Goal: Transaction & Acquisition: Obtain resource

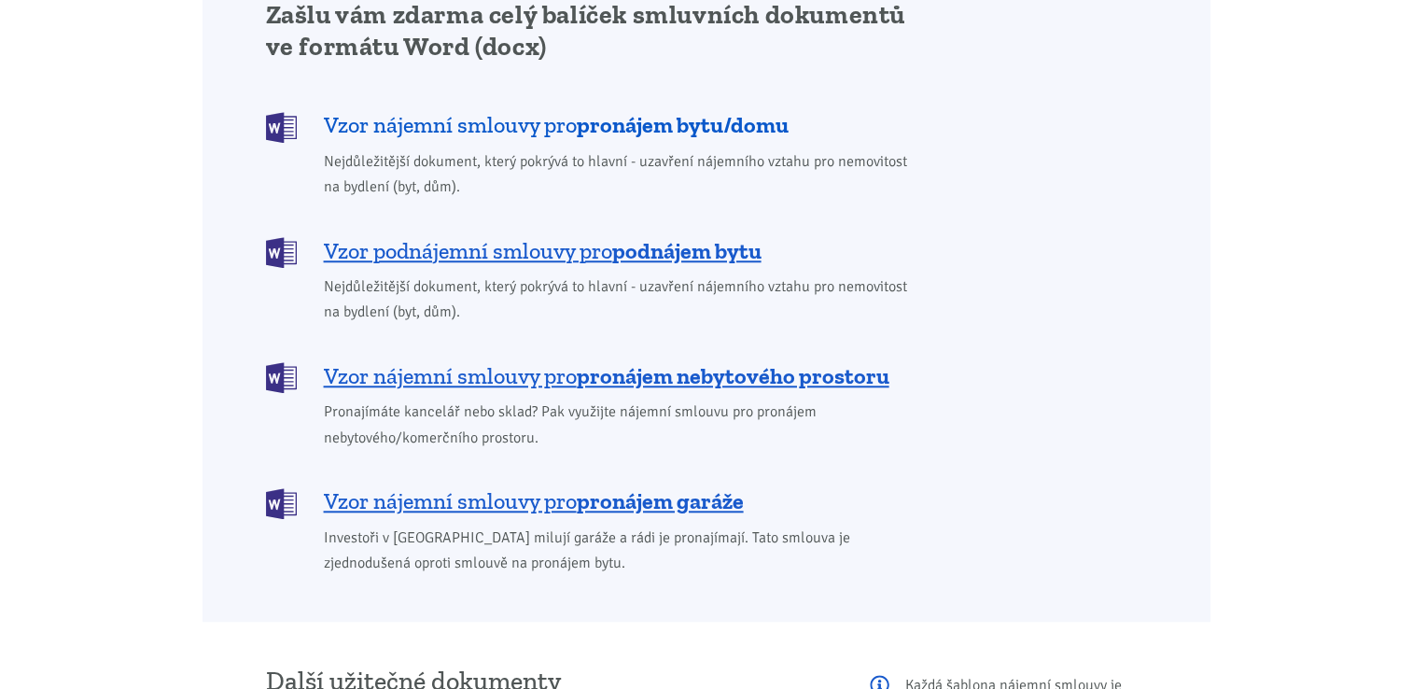
scroll to position [1587, 0]
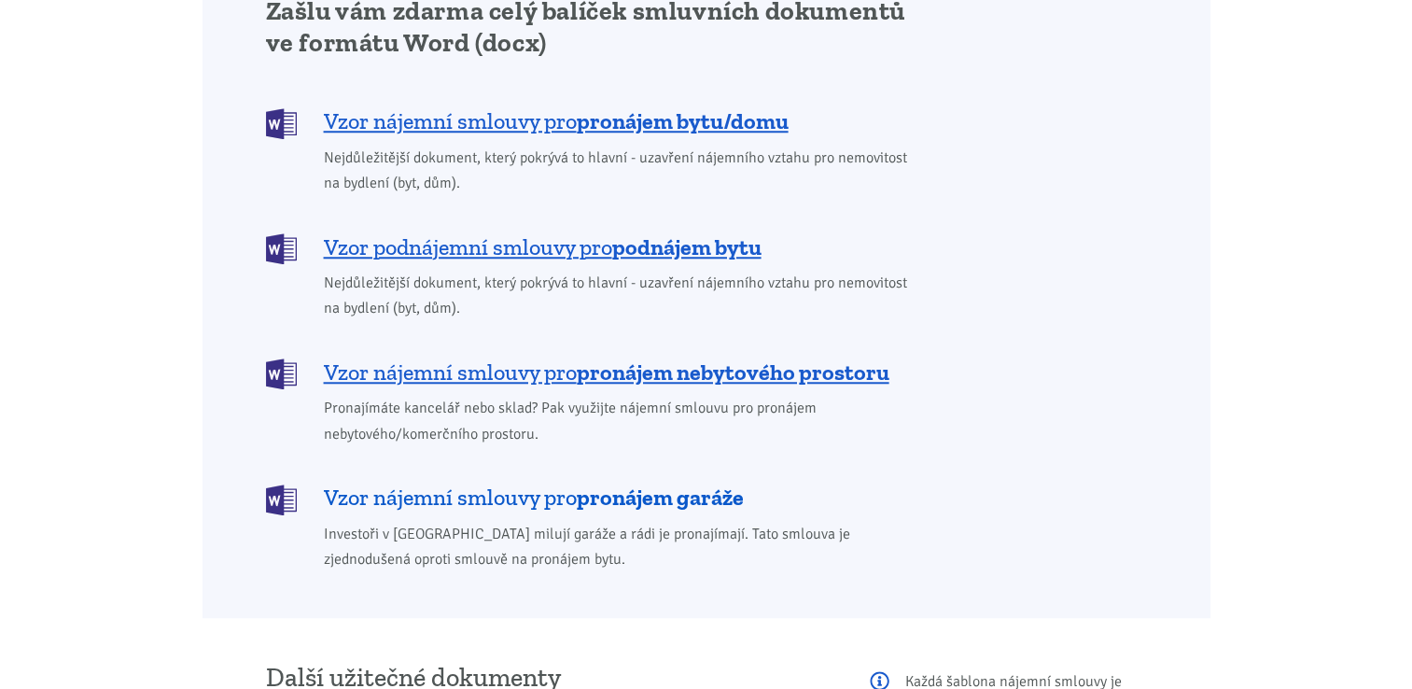
click at [721, 483] on b "pronájem garáže" at bounding box center [660, 496] width 167 height 27
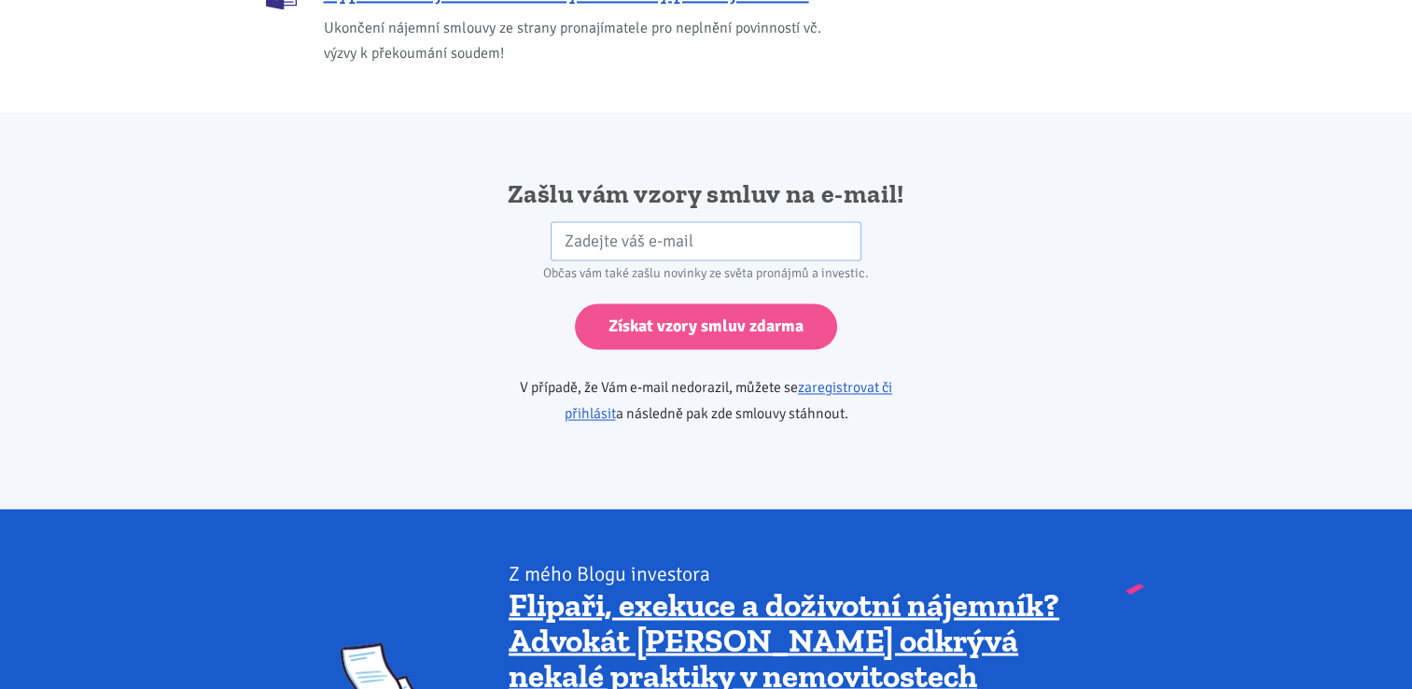
scroll to position [3117, 0]
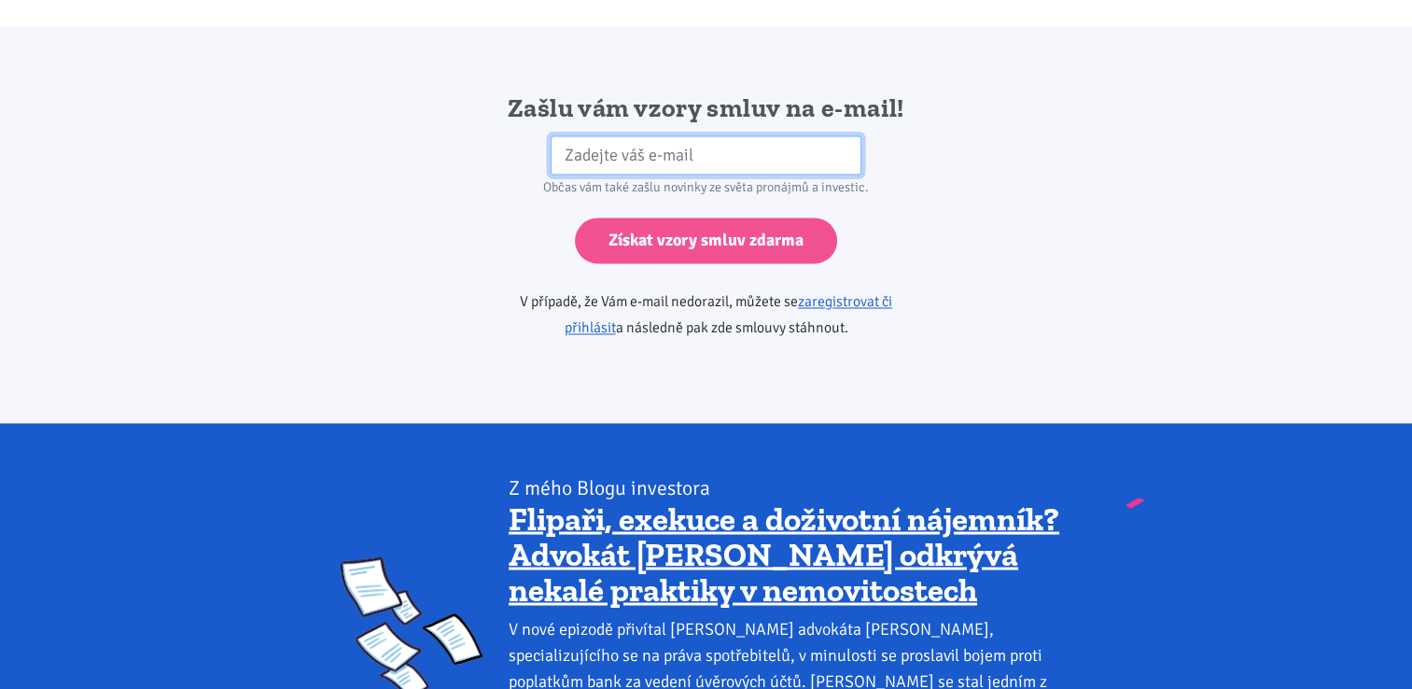
click at [582, 135] on input "email" at bounding box center [706, 155] width 311 height 40
type input "StanislavVanourek@seznam.cz"
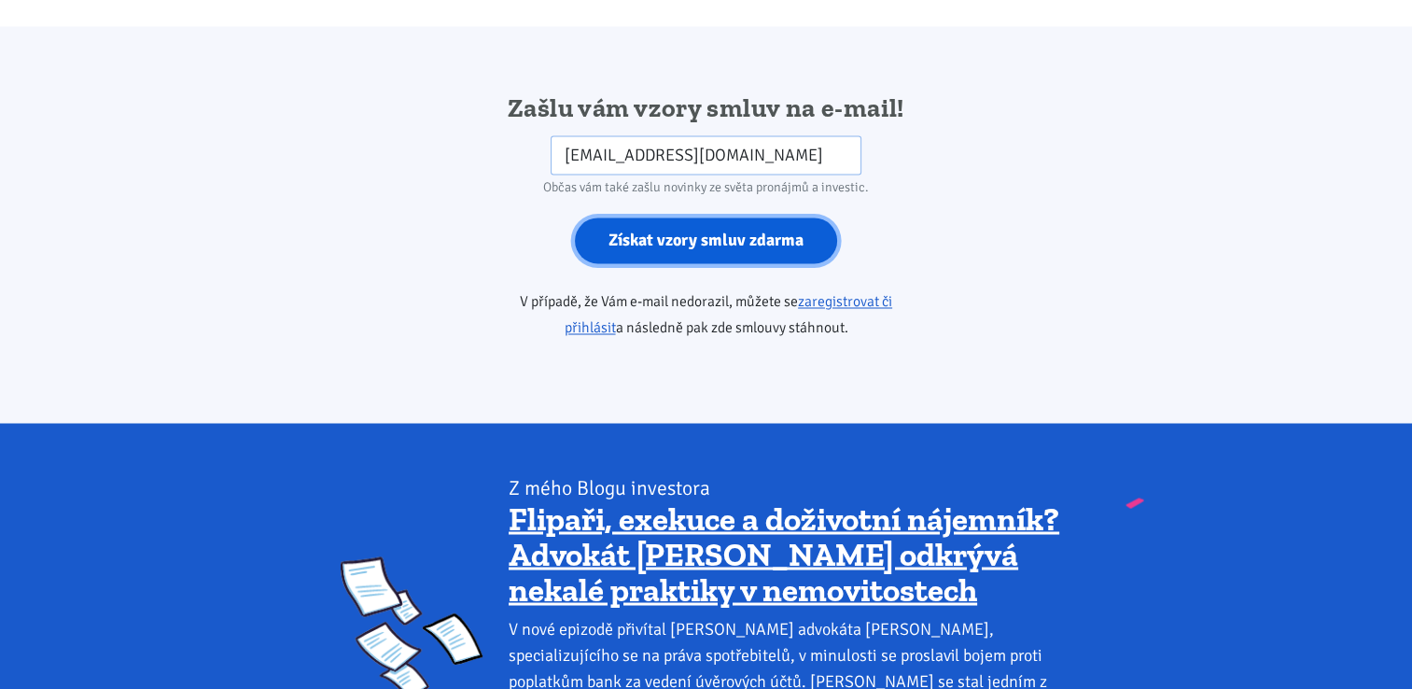
click at [660, 217] on input "Získat vzory smluv zdarma" at bounding box center [706, 240] width 262 height 46
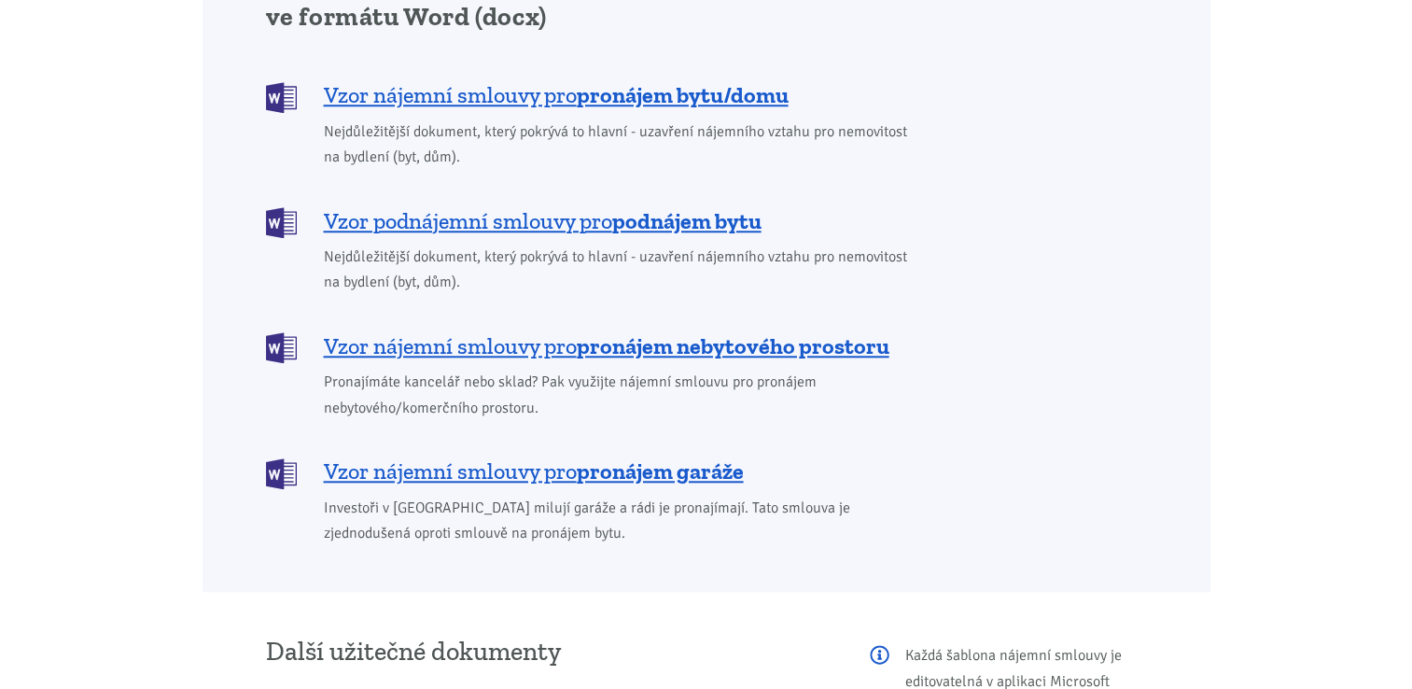
scroll to position [1717, 0]
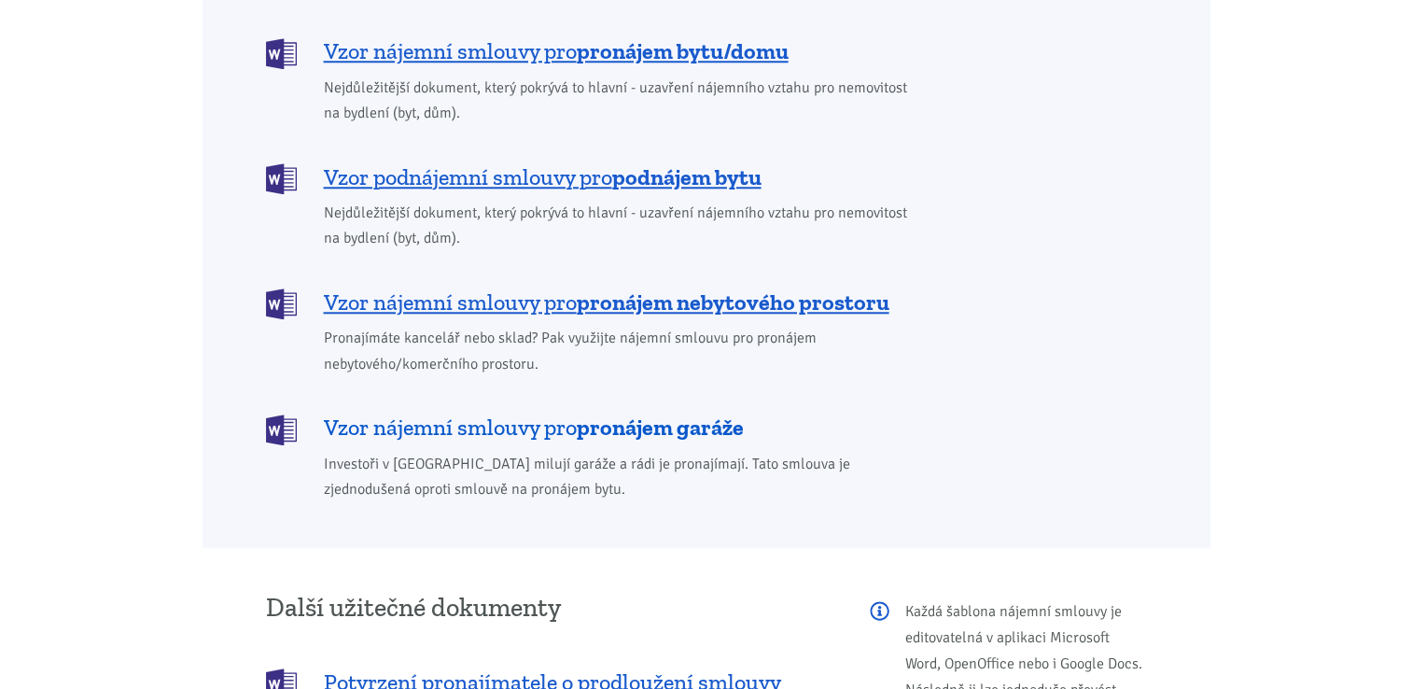
click at [418, 413] on span "Vzor nájemní smlouvy pro pronájem garáže" at bounding box center [534, 428] width 420 height 30
